Goal: Task Accomplishment & Management: Manage account settings

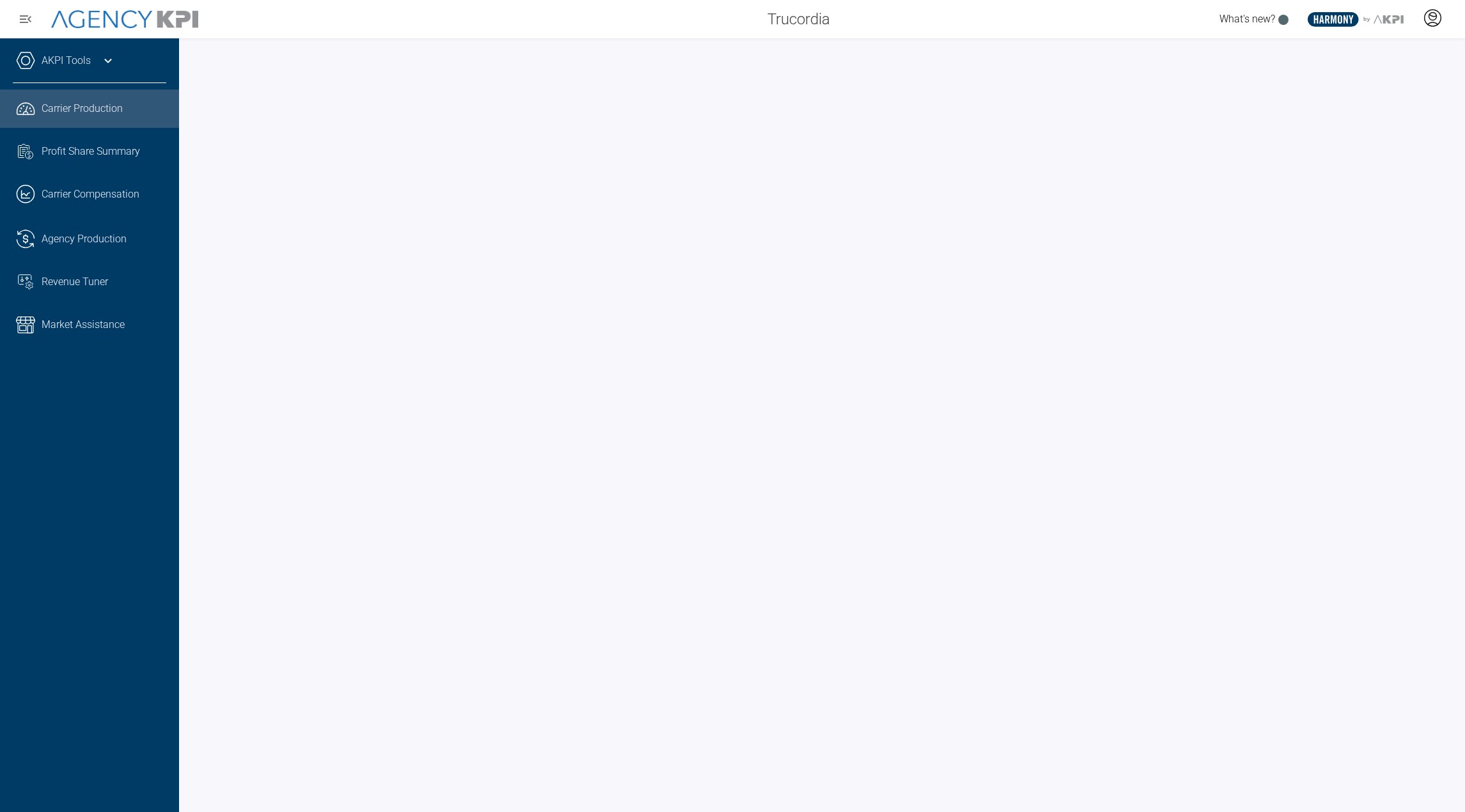
click at [1442, 25] on div at bounding box center [1433, 20] width 32 height 29
click at [1433, 23] on icon at bounding box center [1433, 24] width 10 height 2
click at [1439, 27] on div at bounding box center [1433, 20] width 32 height 29
click at [1378, 96] on li "Log Out" at bounding box center [1382, 88] width 137 height 27
